Goal: Find specific page/section: Find specific page/section

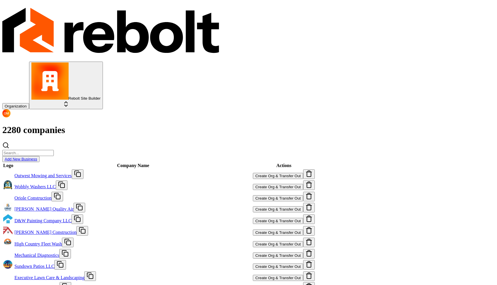
click at [54, 150] on input "search" at bounding box center [27, 153] width 51 height 6
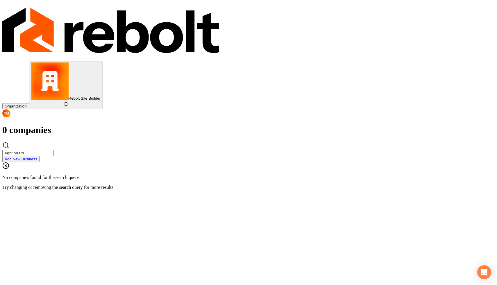
type input "Right on Ro"
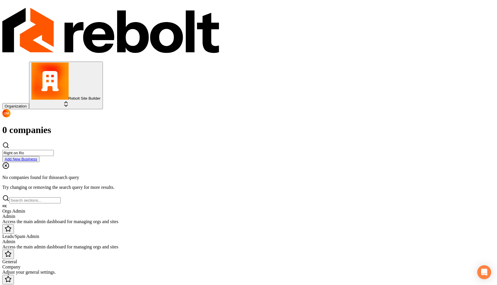
click at [184, 209] on div "Orgs Admin" at bounding box center [248, 211] width 493 height 5
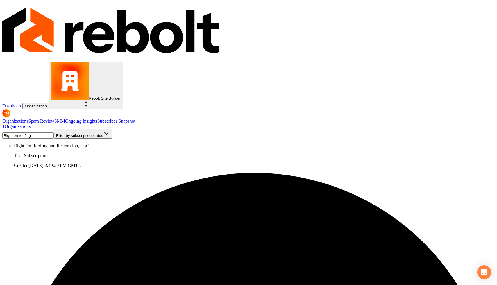
type input "Right on roofing"
